Goal: Find specific page/section: Find specific page/section

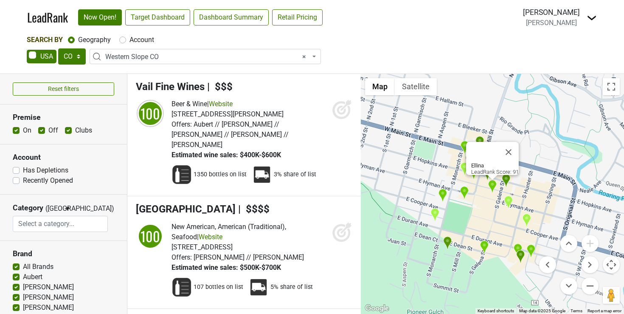
select select "CO"
select select "1039"
select select
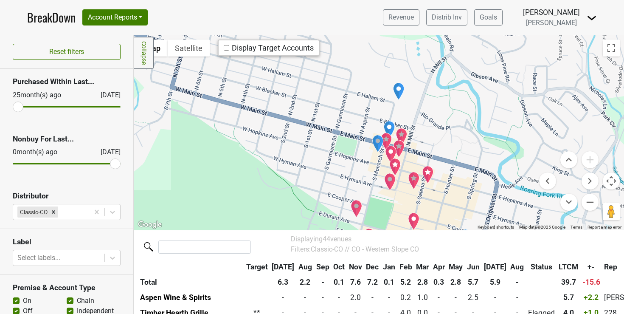
scroll to position [109, 0]
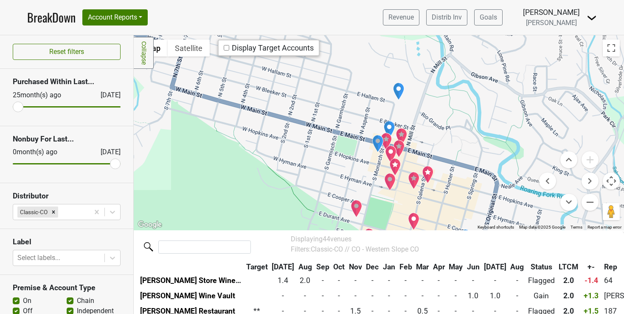
click at [389, 150] on img "Steakhouse No. 316" at bounding box center [391, 154] width 12 height 18
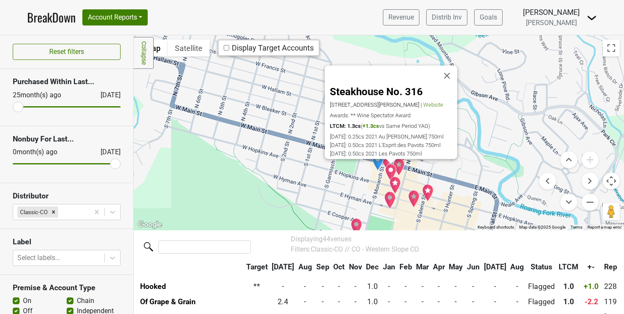
scroll to position [200, 0]
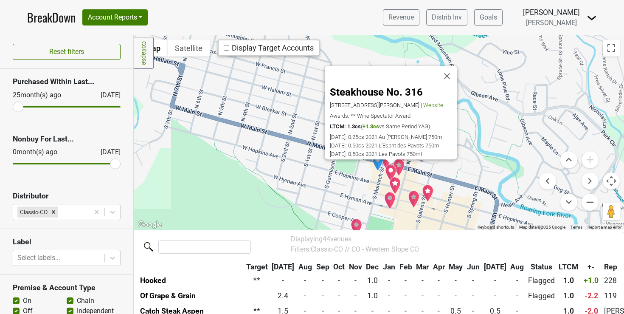
click at [392, 181] on img "Cache Cache Bistro" at bounding box center [395, 186] width 12 height 18
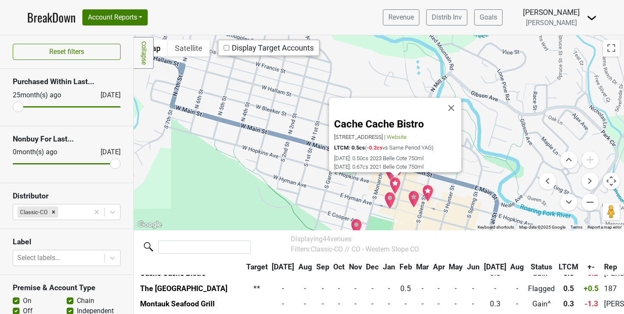
scroll to position [368, 0]
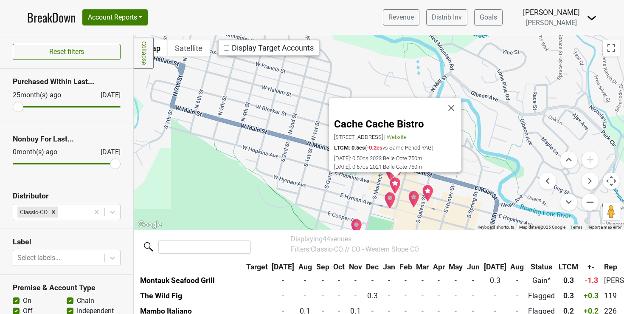
click at [410, 197] on img "Ellina" at bounding box center [414, 199] width 12 height 18
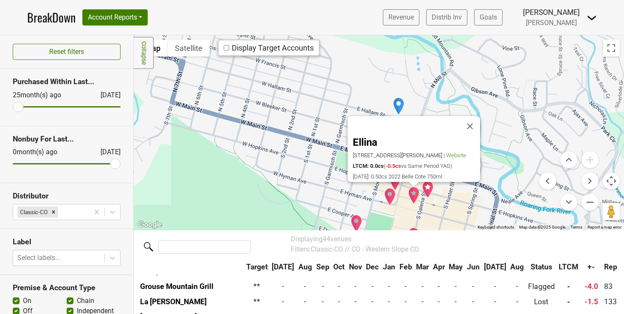
scroll to position [460, 0]
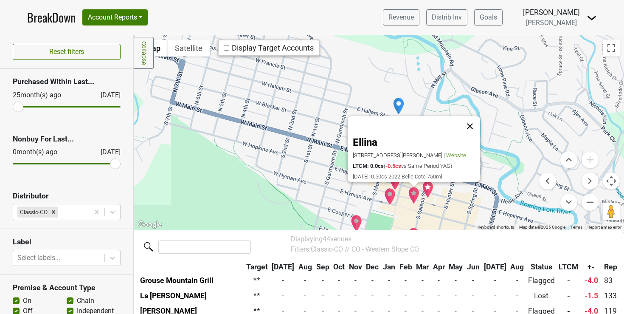
click at [470, 119] on button "Close" at bounding box center [470, 126] width 20 height 20
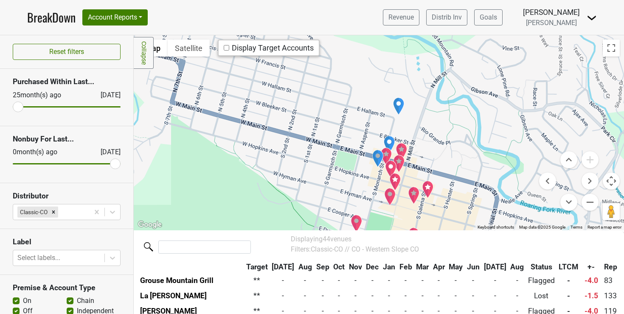
click at [424, 185] on img "Catch Steak Aspen" at bounding box center [428, 189] width 12 height 18
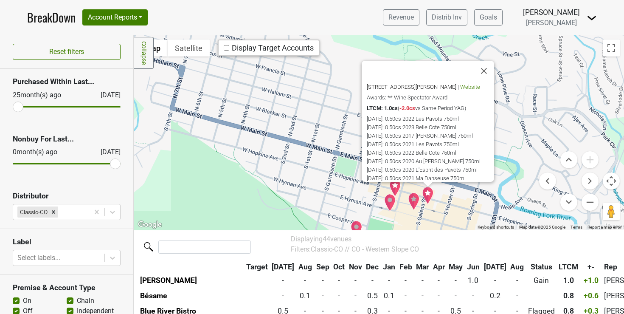
scroll to position [0, 0]
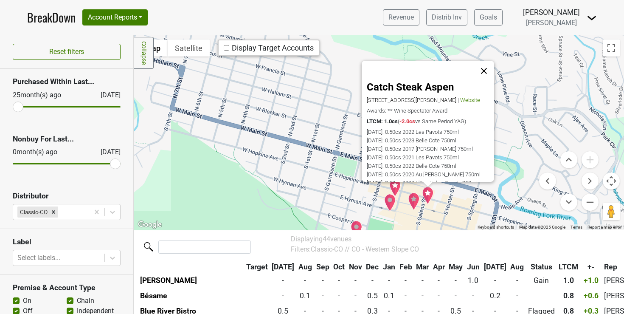
click at [482, 70] on button "Close" at bounding box center [484, 71] width 20 height 20
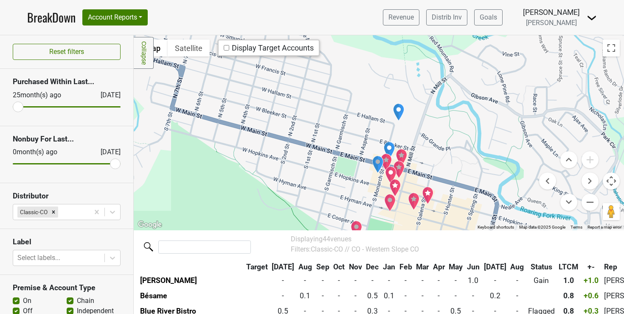
click at [388, 173] on img "Steakhouse No. 316" at bounding box center [391, 175] width 12 height 18
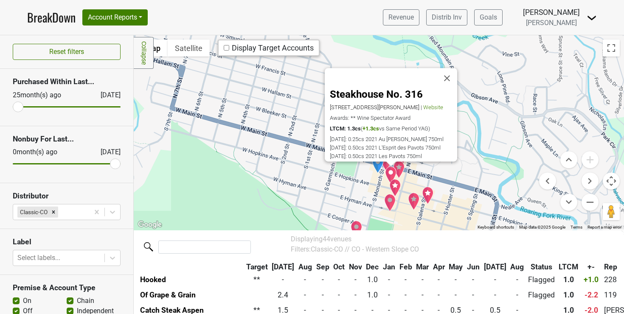
scroll to position [200, 0]
click at [394, 186] on img "Cache Cache Bistro" at bounding box center [395, 188] width 12 height 18
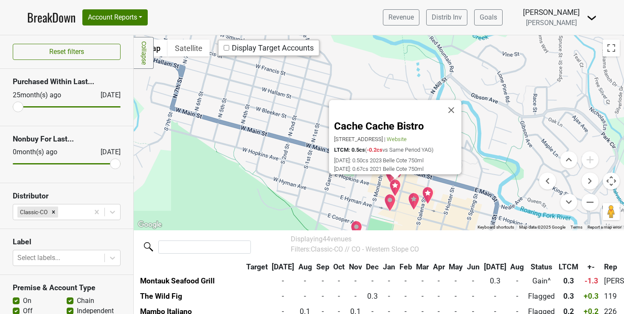
scroll to position [368, 0]
click at [449, 107] on button "Close" at bounding box center [451, 110] width 20 height 20
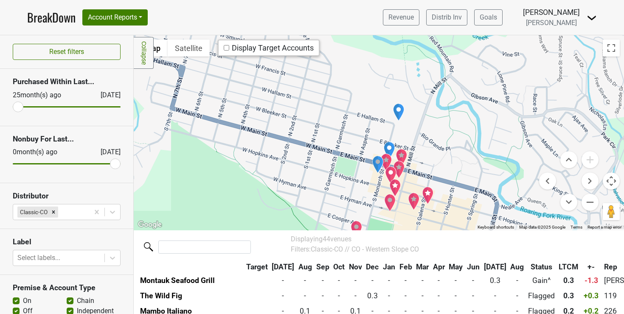
click at [385, 148] on img "Carl's Pharmacy" at bounding box center [389, 150] width 12 height 18
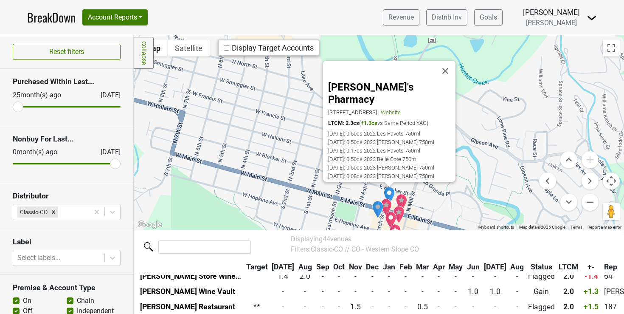
scroll to position [109, 0]
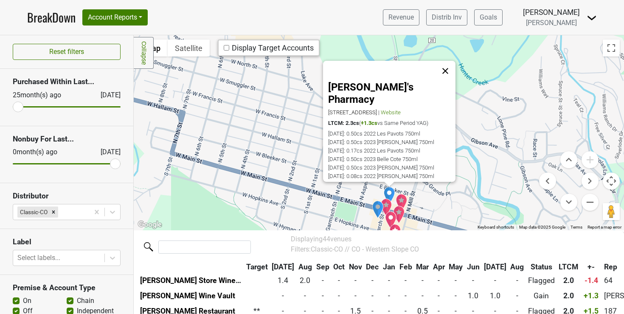
click at [445, 71] on button "Close" at bounding box center [445, 71] width 20 height 20
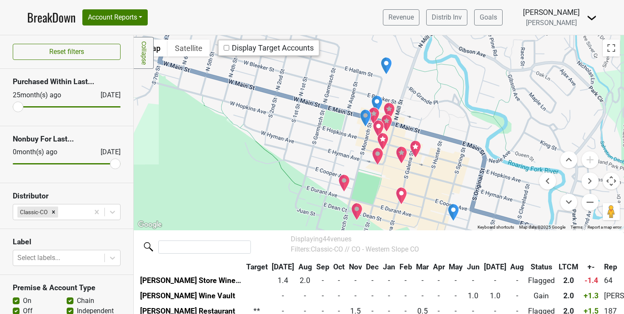
drag, startPoint x: 303, startPoint y: 171, endPoint x: 290, endPoint y: 79, distance: 93.4
click at [290, 79] on div at bounding box center [379, 132] width 490 height 194
click at [448, 213] on img "Aspen Grog Shop" at bounding box center [453, 213] width 12 height 18
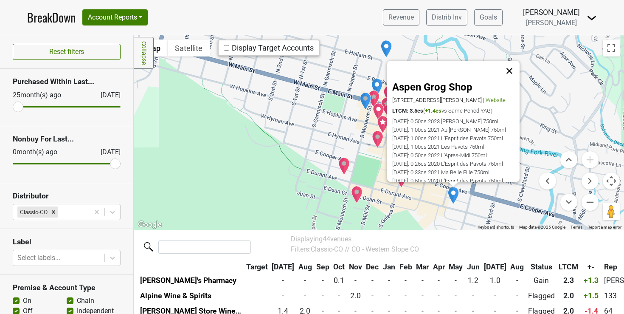
click at [509, 70] on button "Close" at bounding box center [509, 71] width 20 height 20
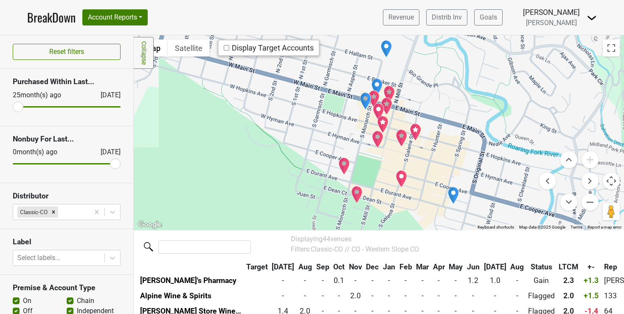
click at [396, 177] on img "Yuki" at bounding box center [402, 179] width 12 height 18
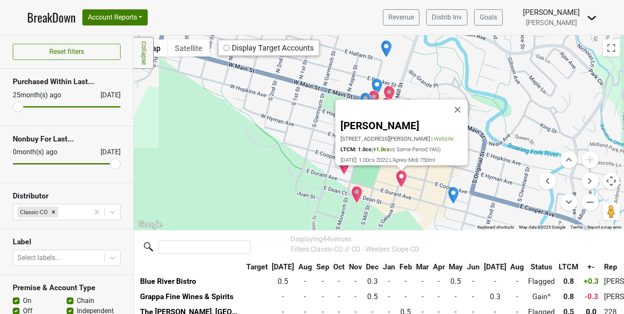
scroll to position [292, 0]
click at [457, 103] on button "Close" at bounding box center [457, 110] width 20 height 20
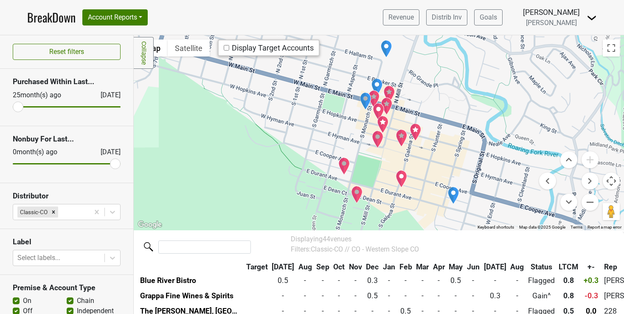
click at [339, 165] on img "The Monarch" at bounding box center [344, 166] width 12 height 18
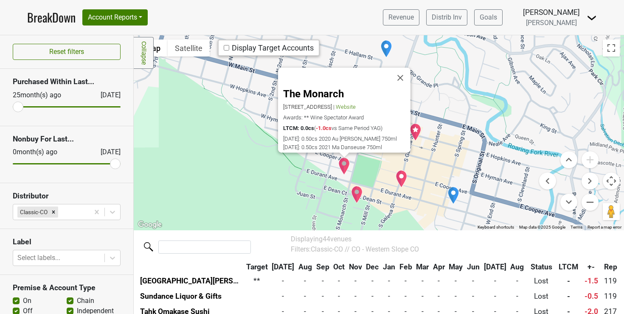
scroll to position [598, 0]
click at [353, 191] on img "The St. Regis Aspen Resort" at bounding box center [357, 195] width 12 height 18
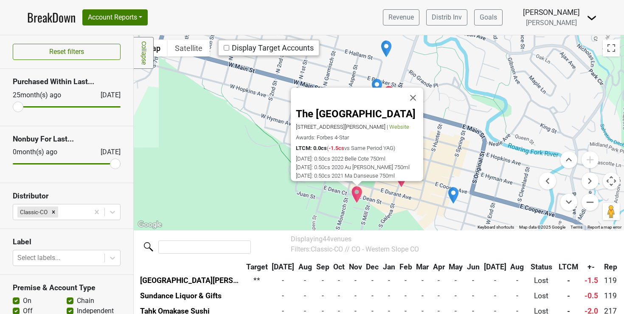
scroll to position [567, 0]
click at [413, 92] on button "Close" at bounding box center [413, 98] width 20 height 20
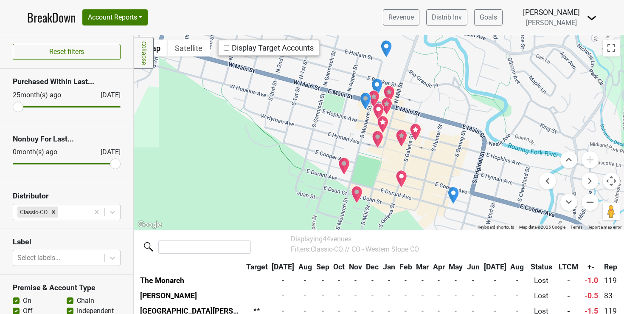
click at [380, 48] on img "Aspen Wine & Spirits" at bounding box center [386, 49] width 12 height 18
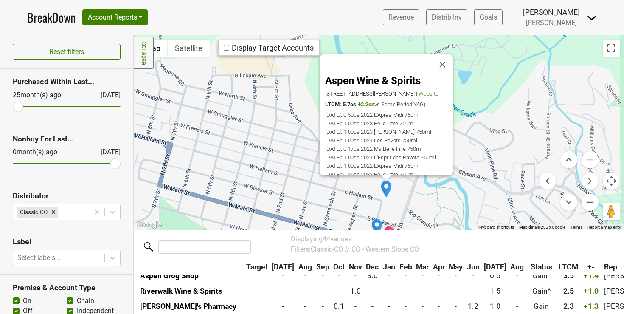
scroll to position [48, 0]
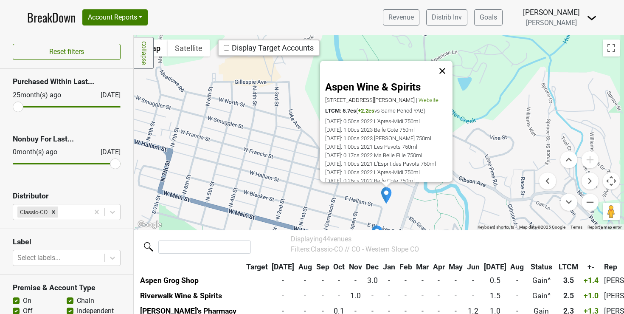
click at [444, 72] on button "Close" at bounding box center [442, 71] width 20 height 20
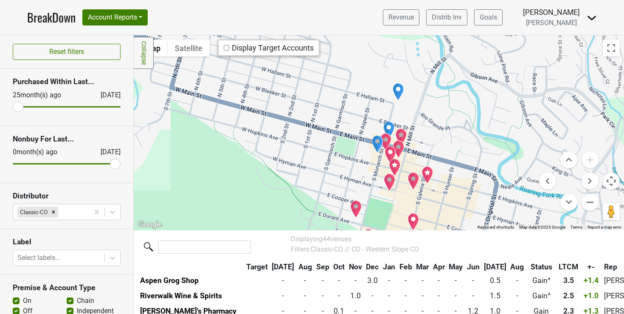
drag, startPoint x: 403, startPoint y: 165, endPoint x: 415, endPoint y: 59, distance: 106.8
click at [415, 59] on div at bounding box center [379, 132] width 490 height 194
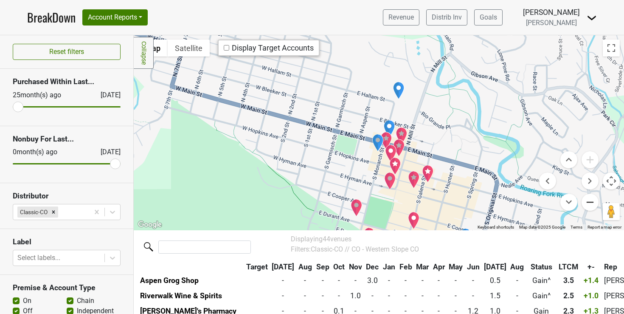
click at [582, 201] on button "Zoom out" at bounding box center [590, 202] width 17 height 17
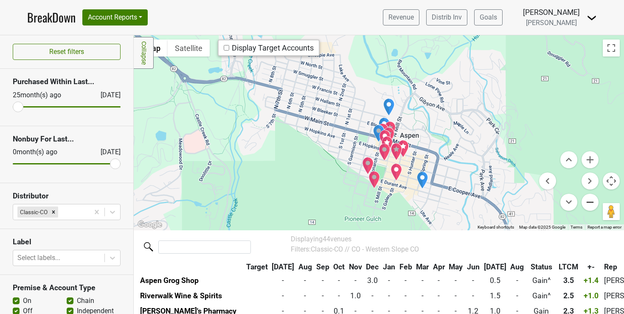
click at [582, 201] on button "Zoom out" at bounding box center [590, 202] width 17 height 17
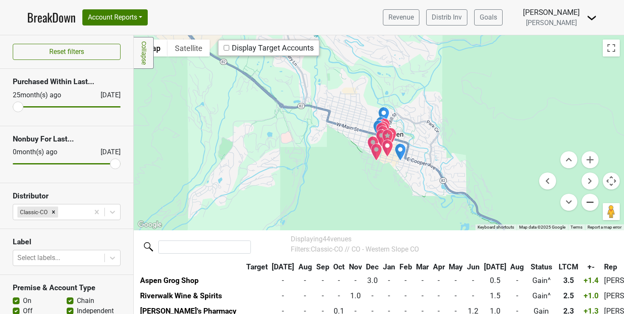
click at [582, 201] on button "Zoom out" at bounding box center [590, 202] width 17 height 17
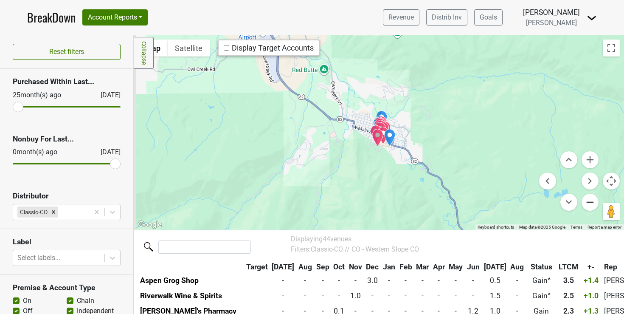
click at [582, 201] on button "Zoom out" at bounding box center [590, 202] width 17 height 17
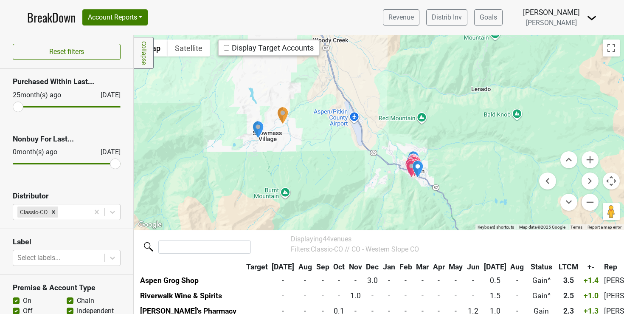
drag, startPoint x: 295, startPoint y: 143, endPoint x: 329, endPoint y: 183, distance: 52.4
click at [329, 183] on div at bounding box center [379, 132] width 490 height 194
click at [280, 116] on img "Snowmass Club" at bounding box center [282, 117] width 11 height 18
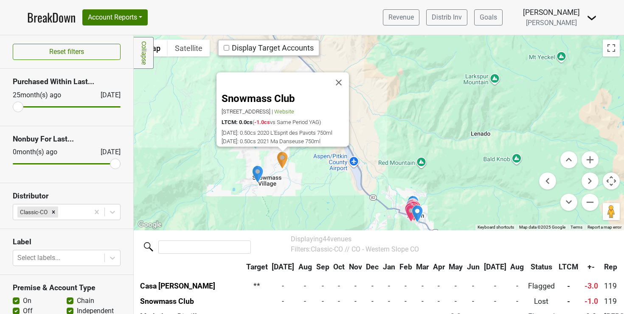
scroll to position [651, 0]
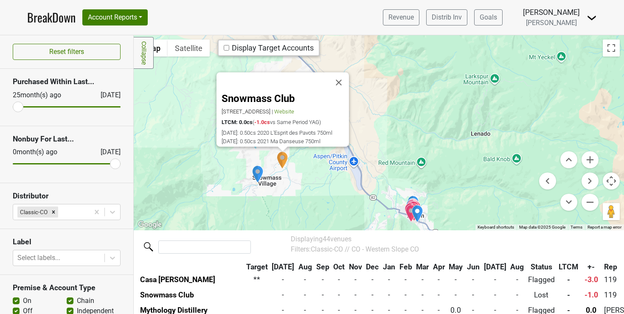
click at [256, 172] on img "Sundance Liquor & Gifts" at bounding box center [258, 174] width 12 height 18
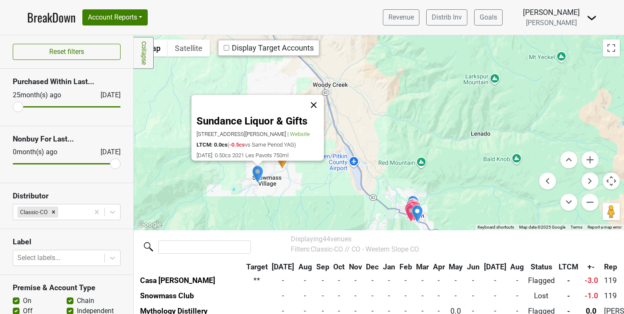
click at [312, 96] on button "Close" at bounding box center [314, 105] width 20 height 20
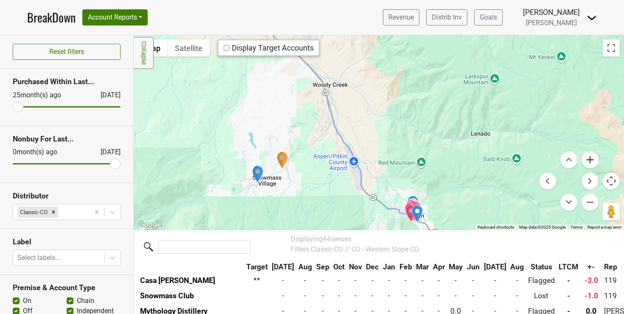
click at [583, 162] on button "Zoom in" at bounding box center [590, 159] width 17 height 17
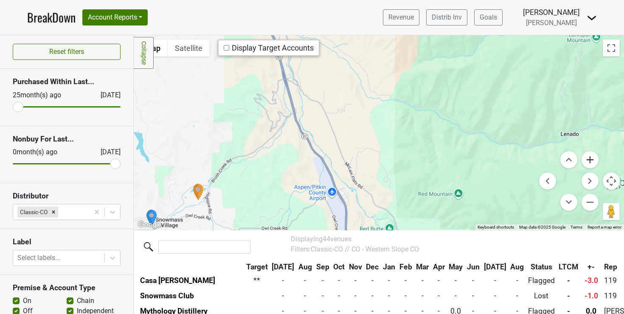
click at [582, 162] on button "Zoom in" at bounding box center [590, 159] width 17 height 17
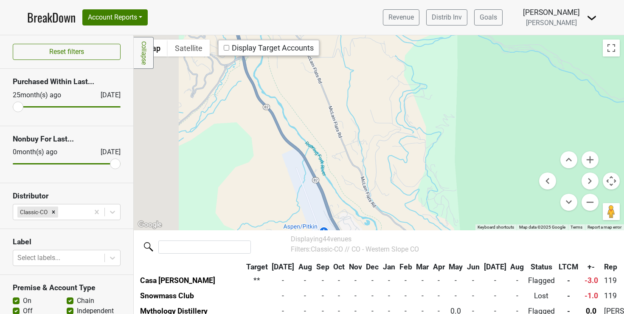
drag, startPoint x: 363, startPoint y: 181, endPoint x: 617, endPoint y: -24, distance: 326.3
click at [617, 0] on html "BreakDown Account Reports SuperRanker Map Award Progress Chain Compliance CRM N…" at bounding box center [312, 157] width 624 height 314
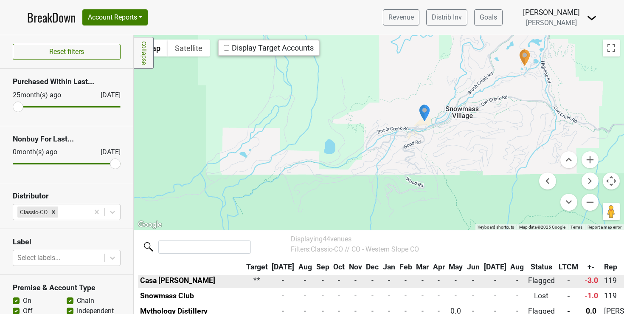
drag, startPoint x: 386, startPoint y: 107, endPoint x: 424, endPoint y: 279, distance: 176.9
click at [424, 279] on div "Filters Collapse ← Move left → Move right ↑ Move up ↓ Move down + Zoom in - Zoo…" at bounding box center [379, 174] width 490 height 278
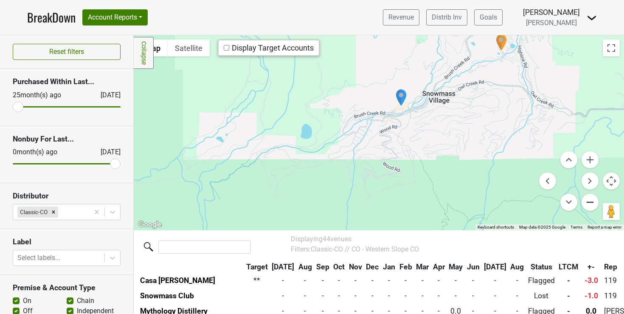
click at [585, 204] on button "Zoom out" at bounding box center [590, 202] width 17 height 17
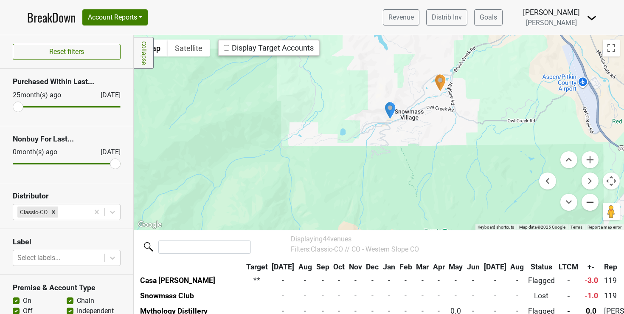
click at [585, 204] on button "Zoom out" at bounding box center [590, 202] width 17 height 17
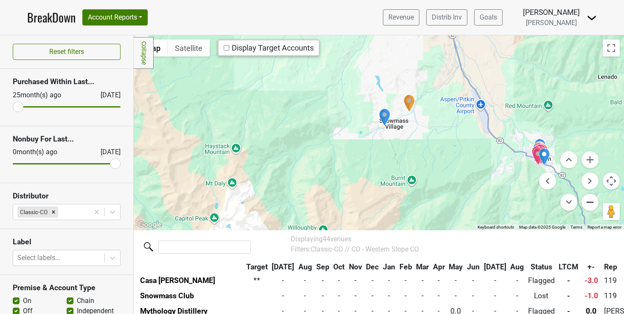
click at [584, 200] on button "Zoom out" at bounding box center [590, 202] width 17 height 17
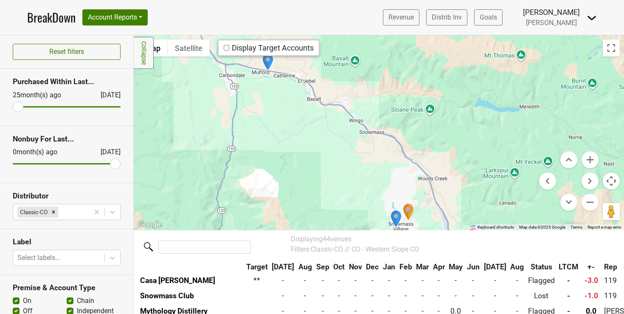
drag, startPoint x: 434, startPoint y: 157, endPoint x: 449, endPoint y: 257, distance: 100.9
click at [449, 257] on div "Filters Collapse ← Move left → Move right ↑ Move up ↓ Move down + Zoom in - Zoo…" at bounding box center [379, 174] width 490 height 278
click at [267, 62] on img "Catherine Store Wine & Liquor" at bounding box center [269, 63] width 12 height 18
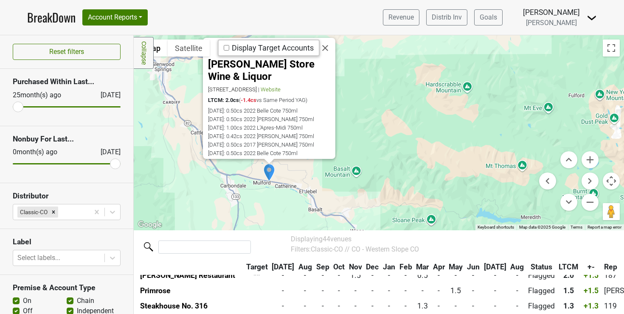
scroll to position [139, 0]
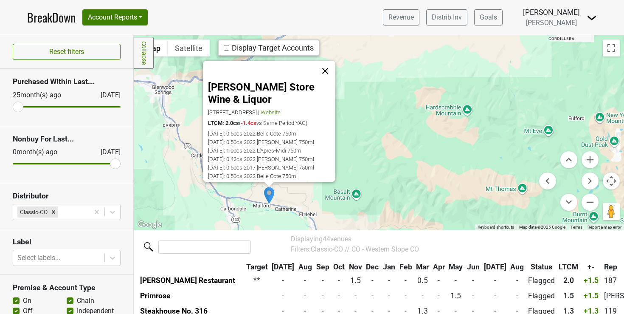
click at [323, 70] on button "Close" at bounding box center [325, 71] width 20 height 20
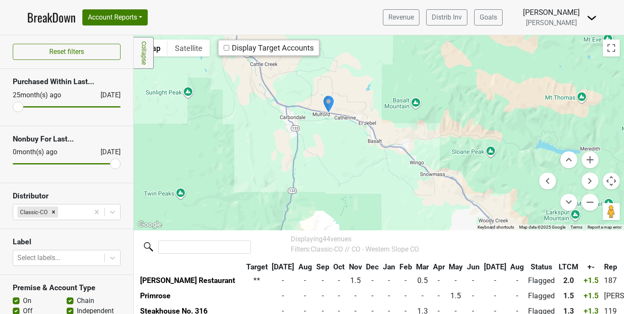
drag, startPoint x: 236, startPoint y: 157, endPoint x: 297, endPoint y: 66, distance: 109.8
click at [297, 66] on div at bounding box center [379, 132] width 490 height 194
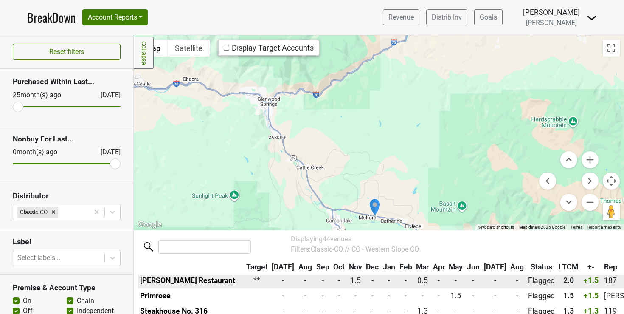
drag, startPoint x: 273, startPoint y: 177, endPoint x: 319, endPoint y: 277, distance: 110.7
click at [319, 277] on div "Filters Collapse ← Move left → Move right ↑ Move up ↓ Move down + Zoom in - Zoo…" at bounding box center [379, 174] width 490 height 278
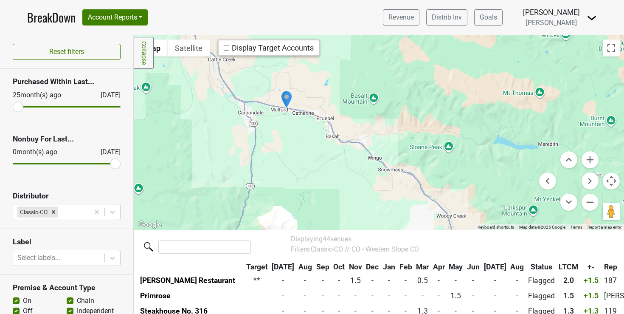
drag, startPoint x: 446, startPoint y: 135, endPoint x: 354, endPoint y: 25, distance: 142.8
click at [354, 25] on div "BreakDown Account Reports SuperRanker Map Award Progress Chain Compliance CRM N…" at bounding box center [312, 157] width 624 height 314
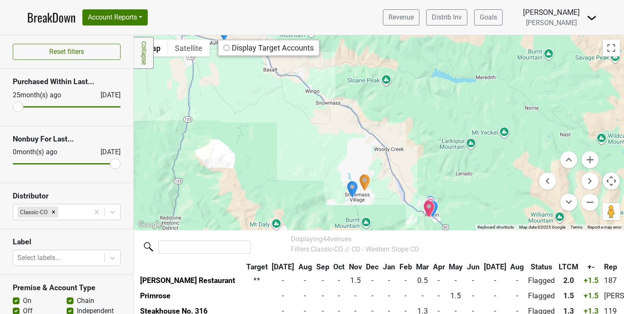
drag, startPoint x: 428, startPoint y: 159, endPoint x: 368, endPoint y: 96, distance: 86.8
click at [368, 96] on div at bounding box center [379, 132] width 490 height 194
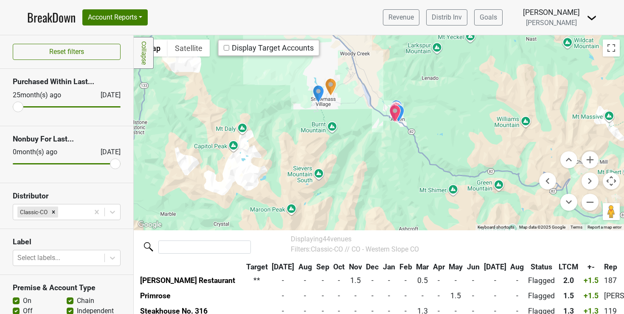
drag, startPoint x: 413, startPoint y: 173, endPoint x: 382, endPoint y: 78, distance: 99.7
click at [382, 78] on div at bounding box center [379, 132] width 490 height 194
click at [586, 162] on button "Zoom in" at bounding box center [590, 159] width 17 height 17
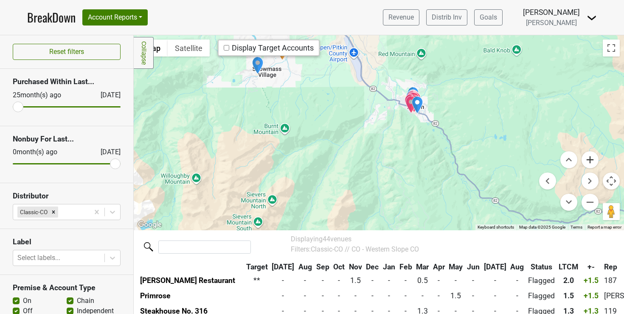
click at [586, 162] on button "Zoom in" at bounding box center [590, 159] width 17 height 17
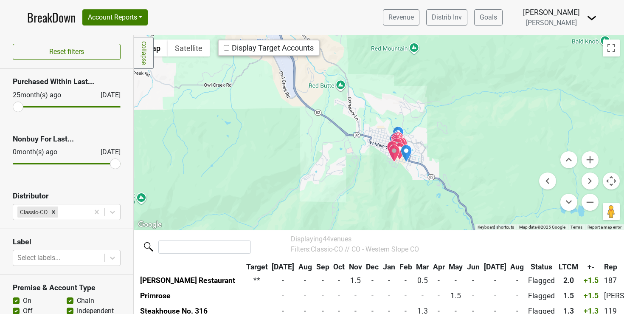
drag, startPoint x: 490, startPoint y: 118, endPoint x: 440, endPoint y: 188, distance: 85.7
click at [440, 188] on div at bounding box center [379, 132] width 490 height 194
click at [584, 160] on button "Zoom in" at bounding box center [590, 159] width 17 height 17
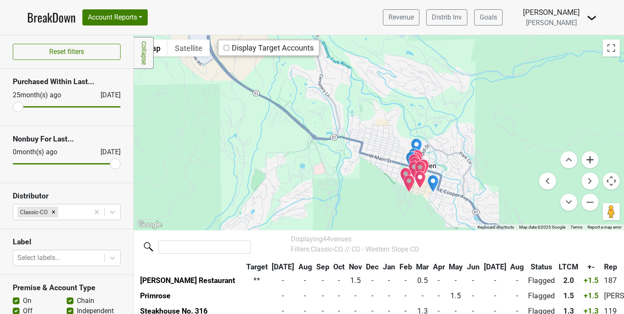
click at [584, 160] on button "Zoom in" at bounding box center [590, 159] width 17 height 17
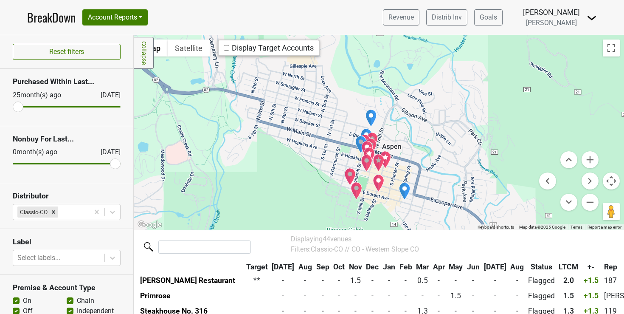
drag, startPoint x: 475, startPoint y: 122, endPoint x: 390, endPoint y: 69, distance: 99.9
click at [390, 69] on div at bounding box center [379, 132] width 490 height 194
